Goal: Task Accomplishment & Management: Use online tool/utility

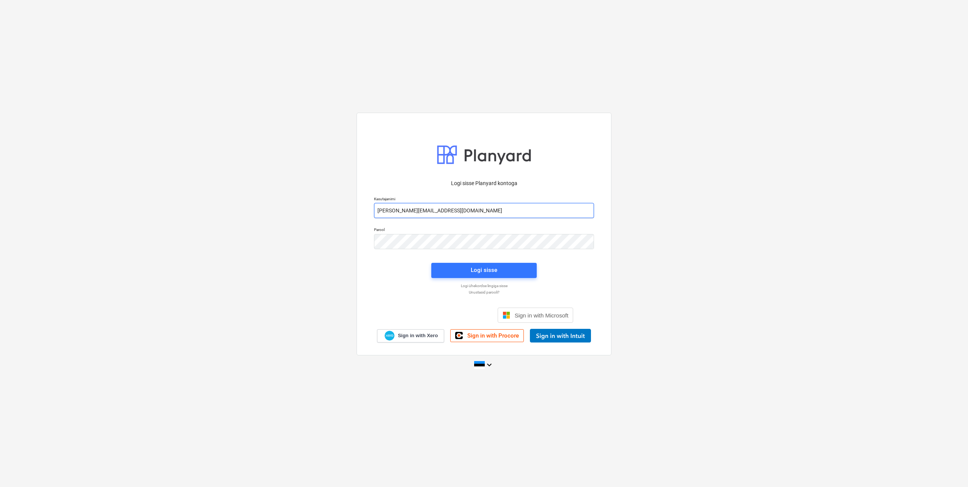
click at [406, 211] on input "[PERSON_NAME][EMAIL_ADDRESS][DOMAIN_NAME]" at bounding box center [484, 210] width 220 height 15
click at [407, 210] on input "[PERSON_NAME][EMAIL_ADDRESS][DOMAIN_NAME]" at bounding box center [484, 210] width 220 height 15
type input "[EMAIL_ADDRESS][DOMAIN_NAME]"
click at [374, 240] on div "Parool" at bounding box center [483, 238] width 229 height 31
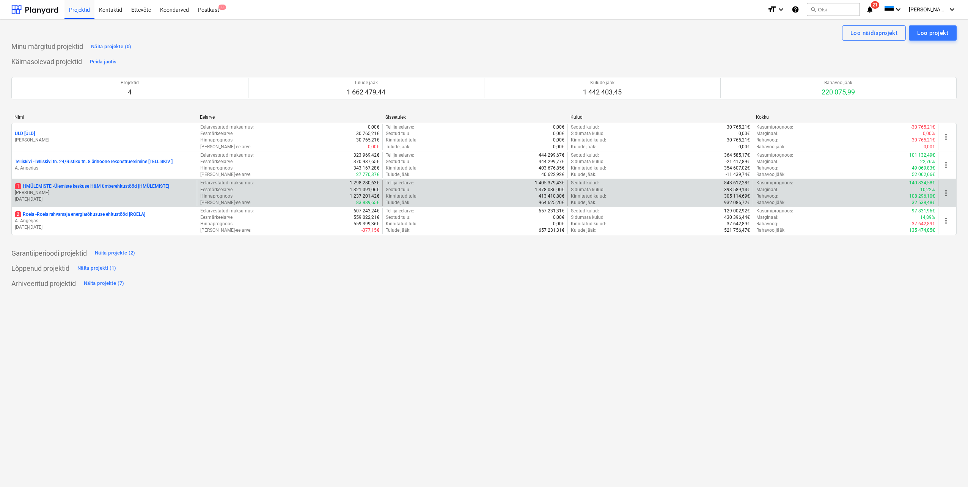
click at [62, 191] on p "[PERSON_NAME]" at bounding box center [104, 193] width 179 height 6
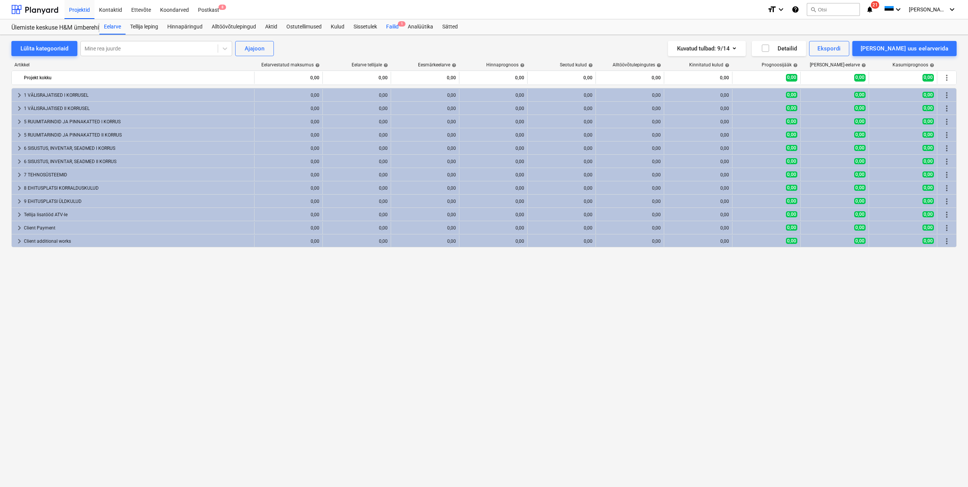
click at [394, 28] on div "Failid 1" at bounding box center [393, 26] width 22 height 15
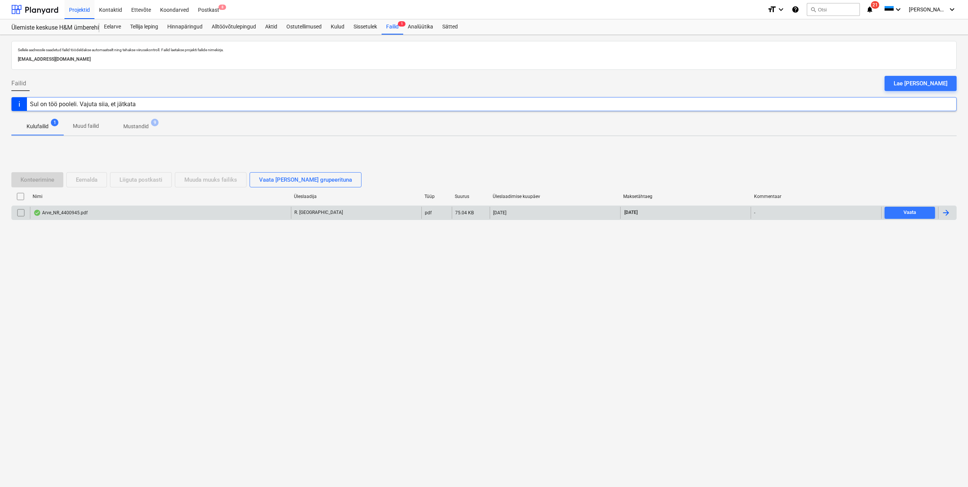
click at [945, 212] on div at bounding box center [945, 212] width 9 height 9
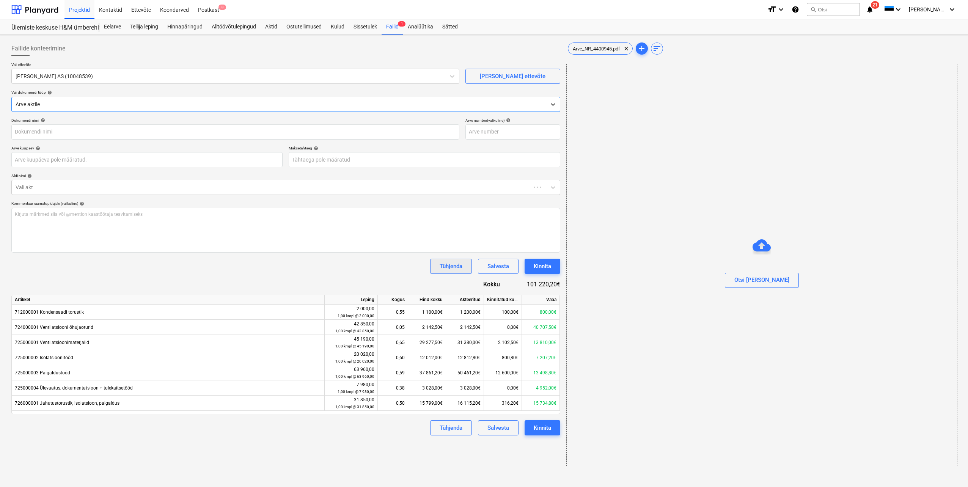
type input "4400945"
type input "[DATE]"
click at [400, 25] on span "1" at bounding box center [402, 23] width 8 height 5
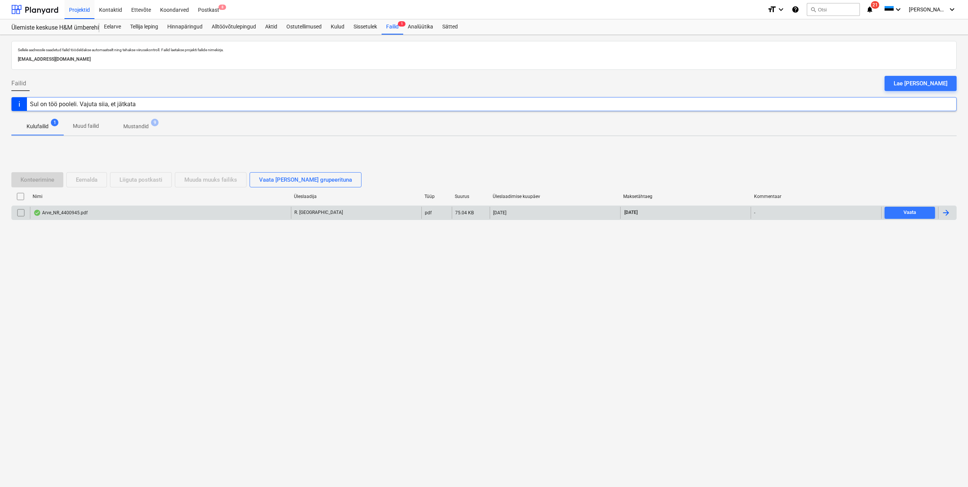
click at [950, 214] on div at bounding box center [945, 212] width 9 height 9
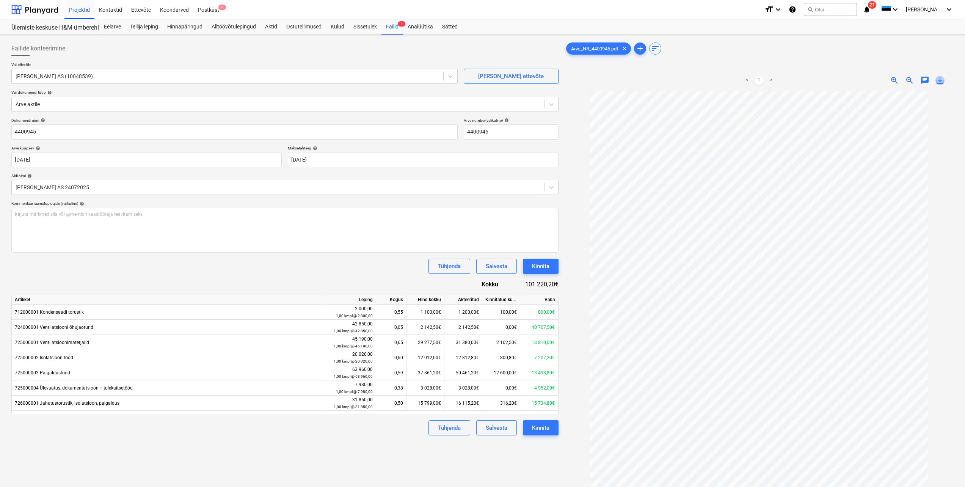
click at [941, 81] on span "save_alt" at bounding box center [940, 80] width 9 height 9
click at [112, 26] on div "Eelarve" at bounding box center [112, 26] width 26 height 15
